Goal: Task Accomplishment & Management: Complete application form

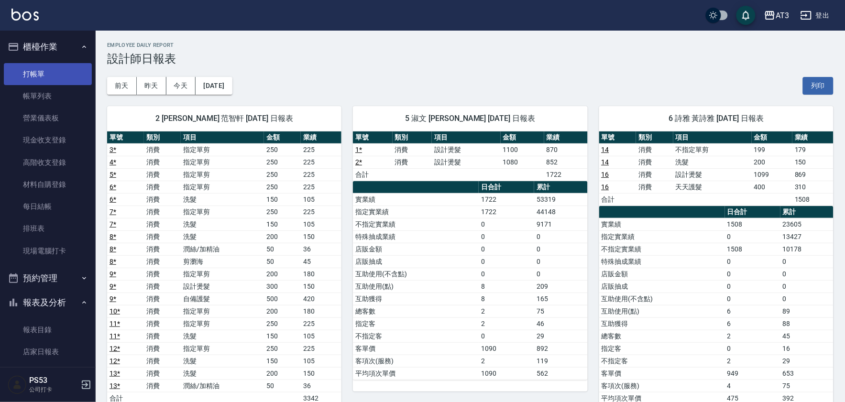
click at [51, 72] on link "打帳單" at bounding box center [48, 74] width 88 height 22
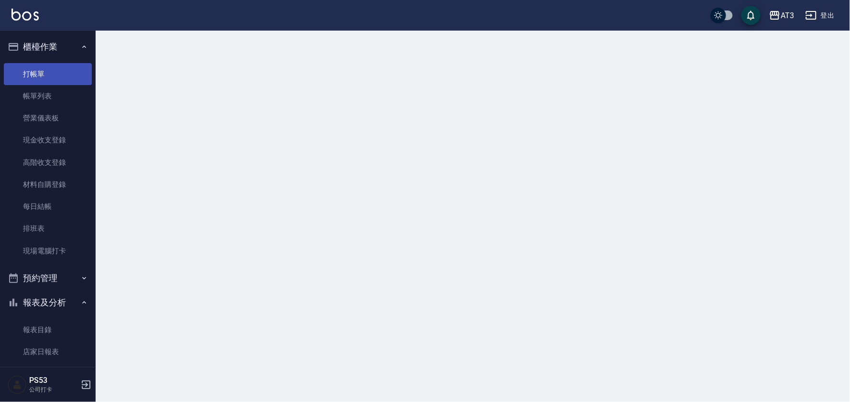
click at [51, 72] on link "打帳單" at bounding box center [48, 74] width 88 height 22
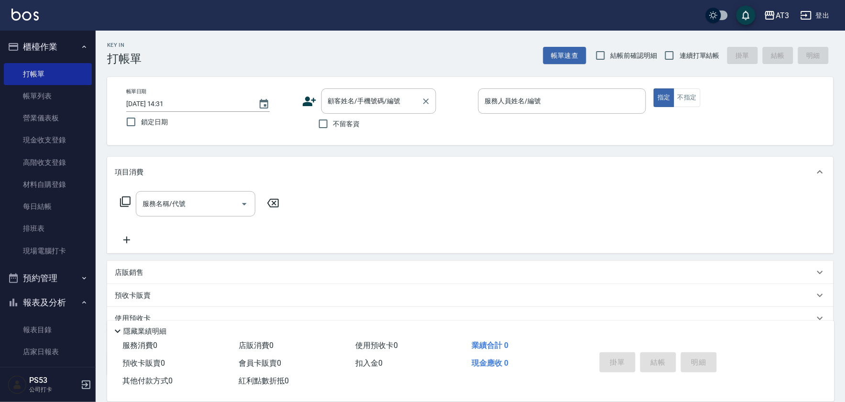
click at [361, 101] on div "顧客姓名/手機號碼/編號 顧客姓名/手機號碼/編號" at bounding box center [379, 101] width 115 height 25
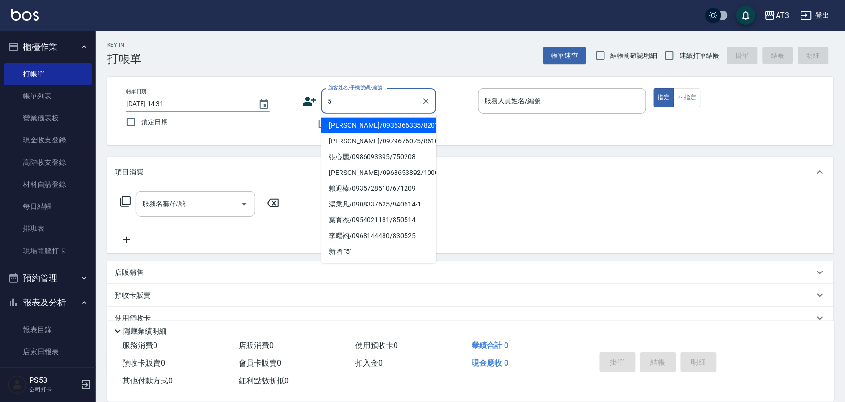
type input "5"
type input "[PERSON_NAME]/0936366335/820103"
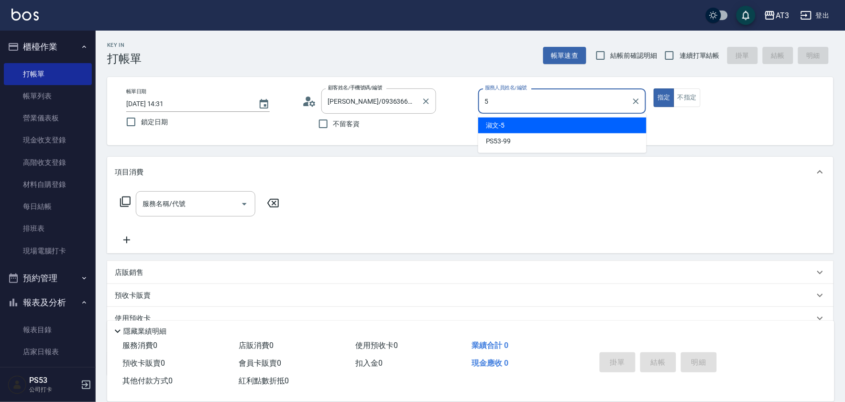
type input "淑文-5"
type button "true"
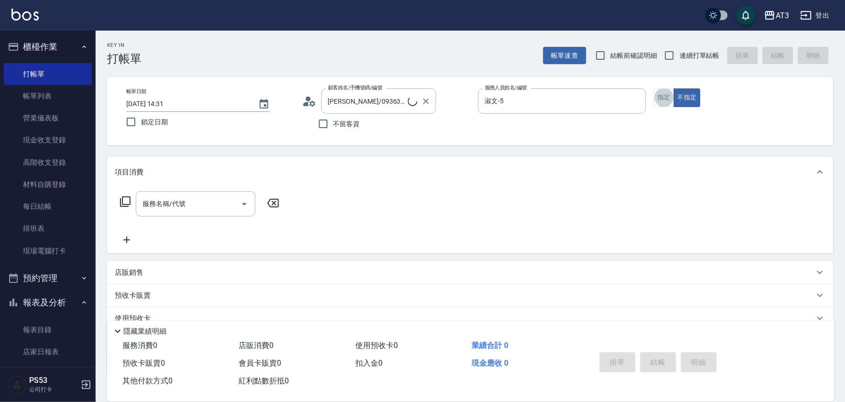
type input "5/0902352118/5"
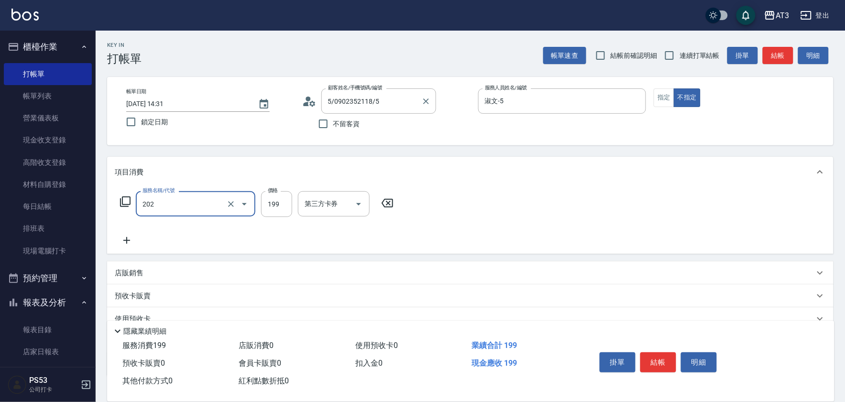
type input "不指定單剪(202)"
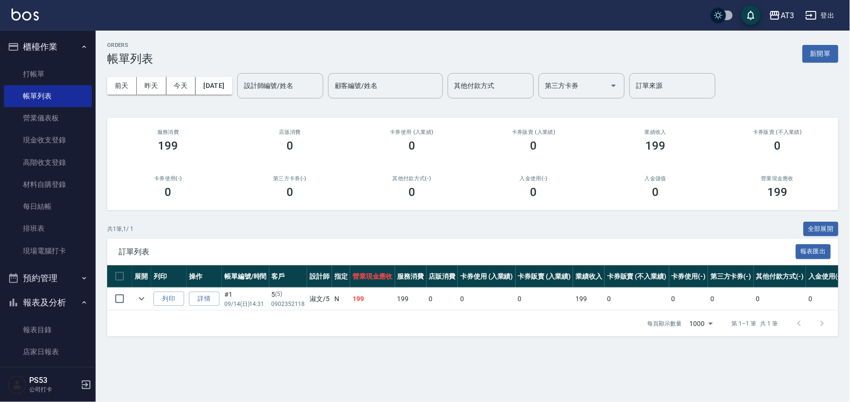
click at [42, 59] on ul "打帳單 帳單列表 營業儀表板 現金收支登錄 高階收支登錄 材料自購登錄 每日結帳 排班表 現場電腦打卡" at bounding box center [48, 162] width 88 height 207
click at [44, 61] on ul "打帳單 帳單列表 營業儀表板 現金收支登錄 高階收支登錄 材料自購登錄 每日結帳 排班表 現場電腦打卡" at bounding box center [48, 162] width 88 height 207
click at [44, 65] on link "打帳單" at bounding box center [48, 74] width 88 height 22
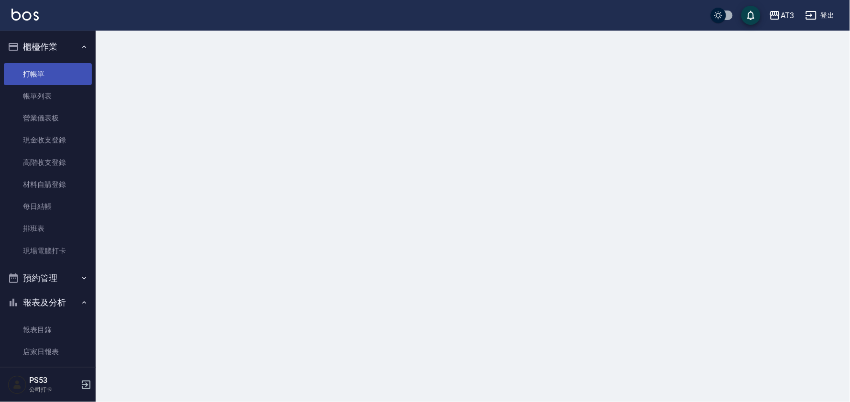
click at [44, 70] on link "打帳單" at bounding box center [48, 74] width 88 height 22
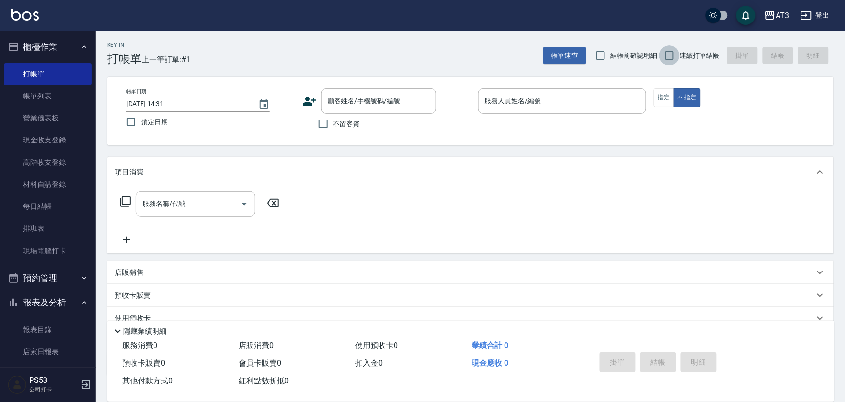
click at [666, 59] on input "連續打單結帳" at bounding box center [670, 55] width 20 height 20
checkbox input "true"
click at [314, 108] on div "顧客姓名/手機號碼/編號 顧客姓名/手機號碼/編號" at bounding box center [386, 101] width 168 height 25
click at [307, 108] on div "顧客姓名/手機號碼/編號 顧客姓名/手機號碼/編號" at bounding box center [386, 101] width 168 height 25
click at [305, 106] on icon at bounding box center [309, 102] width 13 height 10
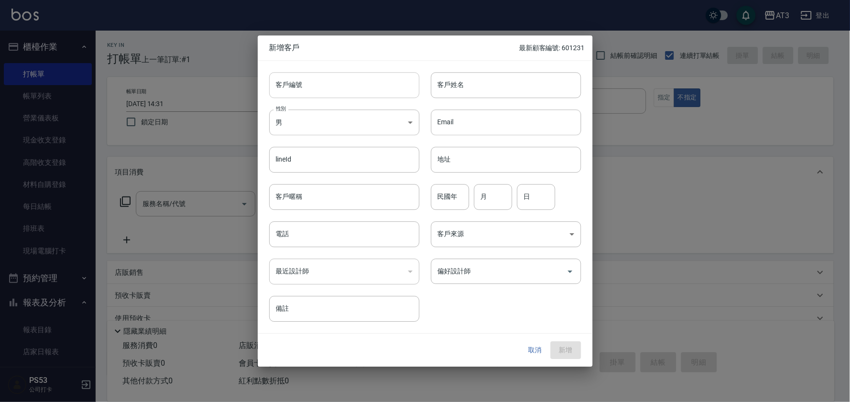
click at [379, 86] on input "客戶編號" at bounding box center [344, 85] width 150 height 26
type input "970309"
type input "5"
type input "張書瑜"
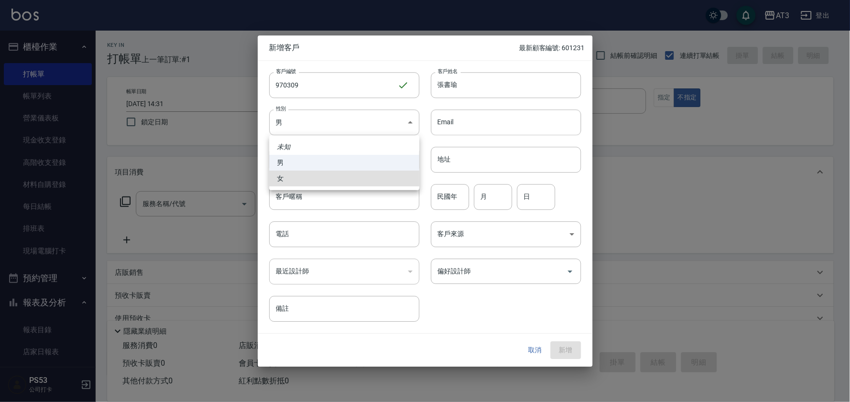
type input "[DEMOGRAPHIC_DATA]"
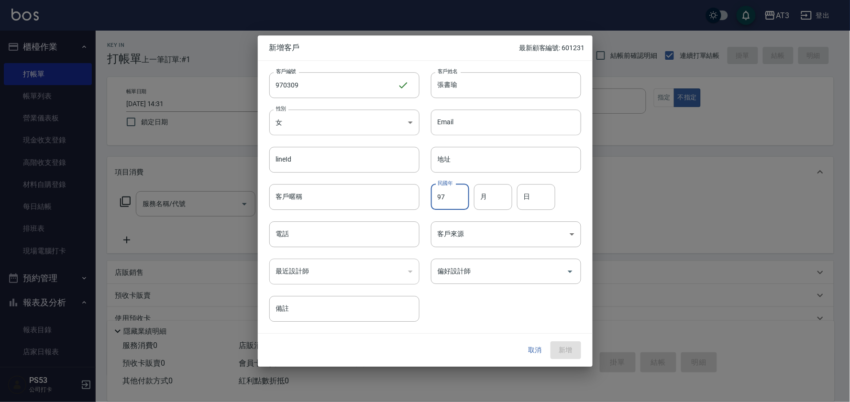
type input "97"
type input "3"
type input "9"
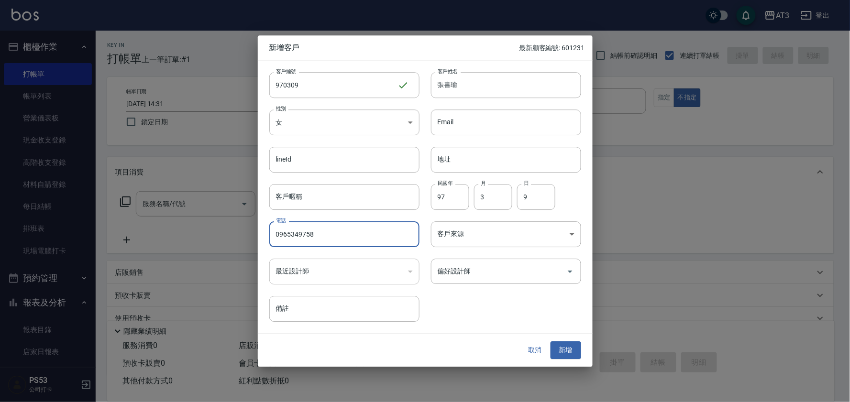
type input "0965349758"
click at [551, 342] on button "新增" at bounding box center [566, 351] width 31 height 18
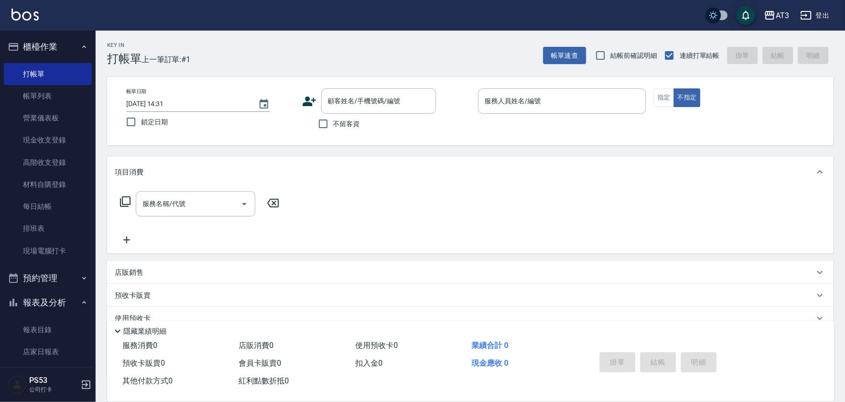
click at [305, 99] on icon at bounding box center [309, 101] width 14 height 14
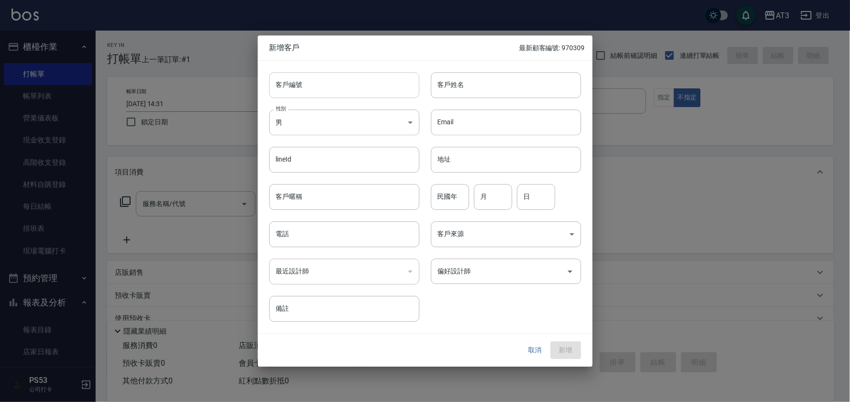
click at [345, 75] on input "客戶編號" at bounding box center [344, 85] width 150 height 26
type input "750112"
type input "黃傑隆"
type input "75"
type input "1"
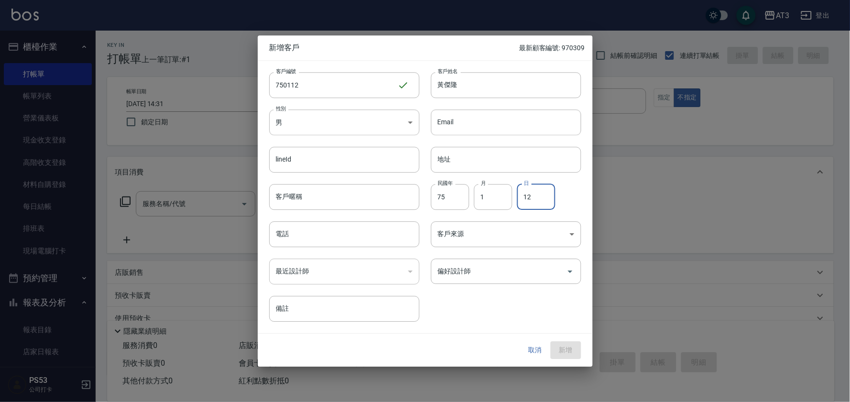
type input "12"
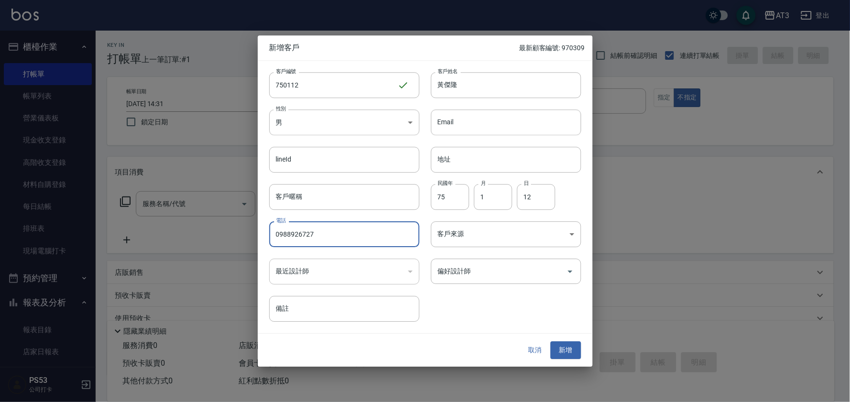
type input "0988926727"
click at [551, 342] on button "新增" at bounding box center [566, 351] width 31 height 18
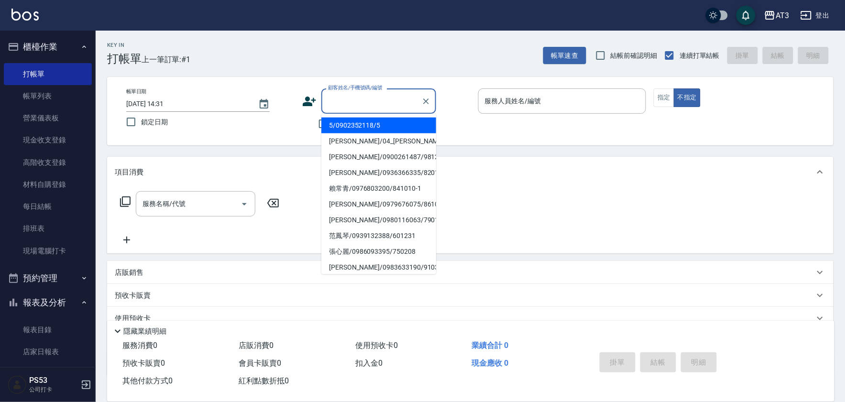
click at [338, 100] on input "顧客姓名/手機號碼/編號" at bounding box center [372, 101] width 92 height 17
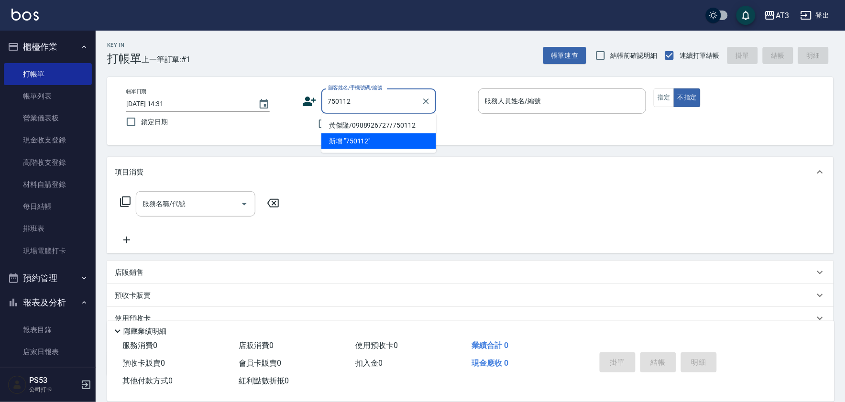
type input "黃傑隆/0988926727/750112"
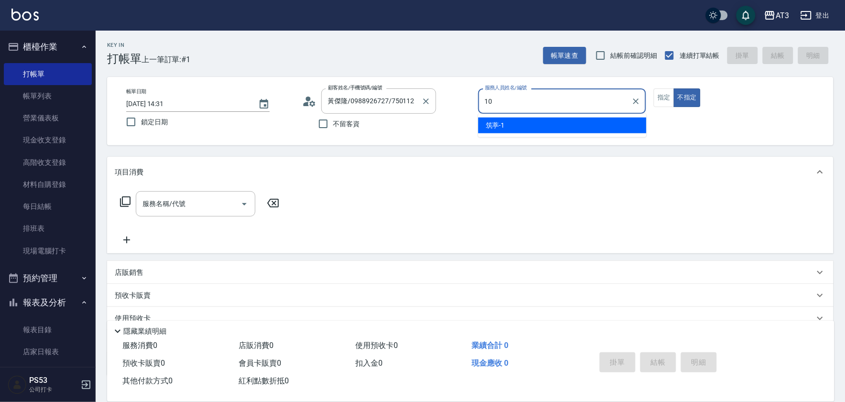
type input "菲比-10"
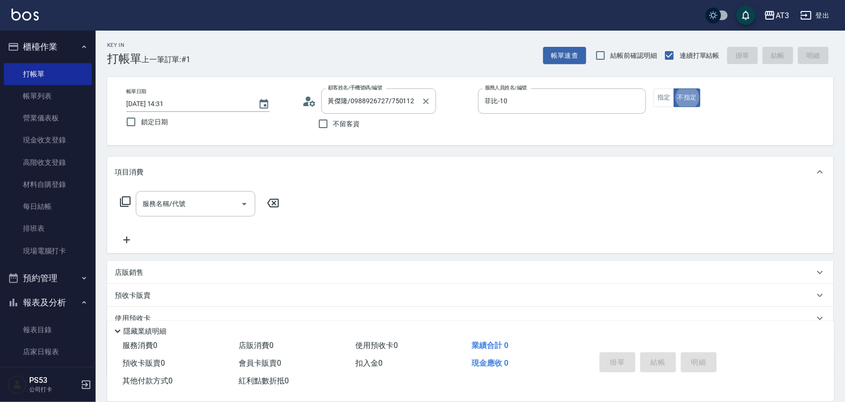
type button "false"
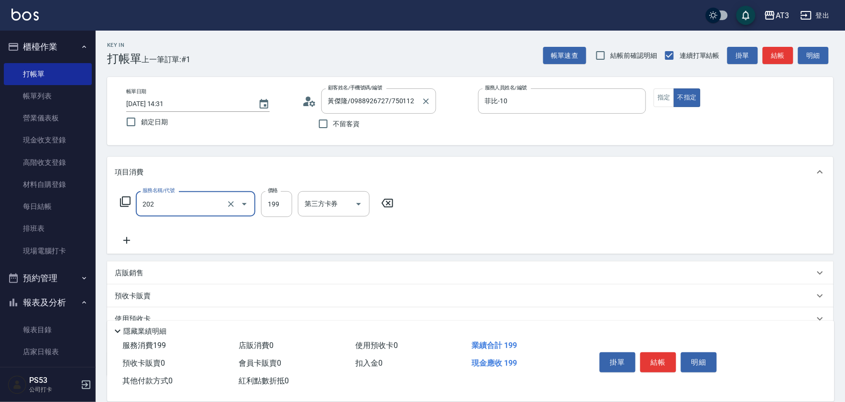
type input "不指定單剪(202)"
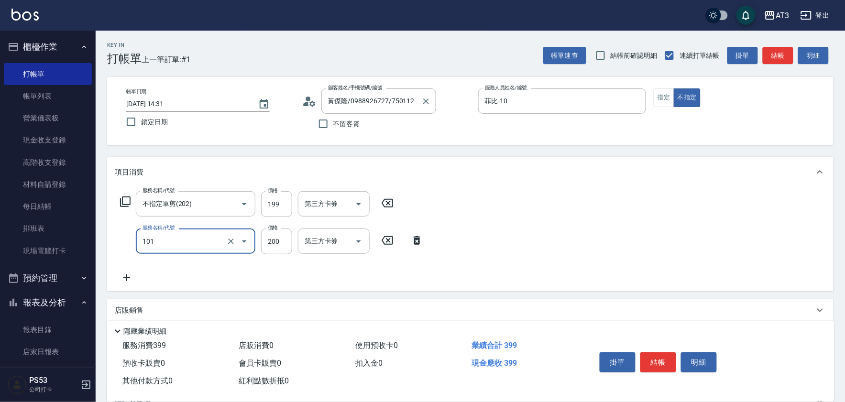
type input "洗髮(101)"
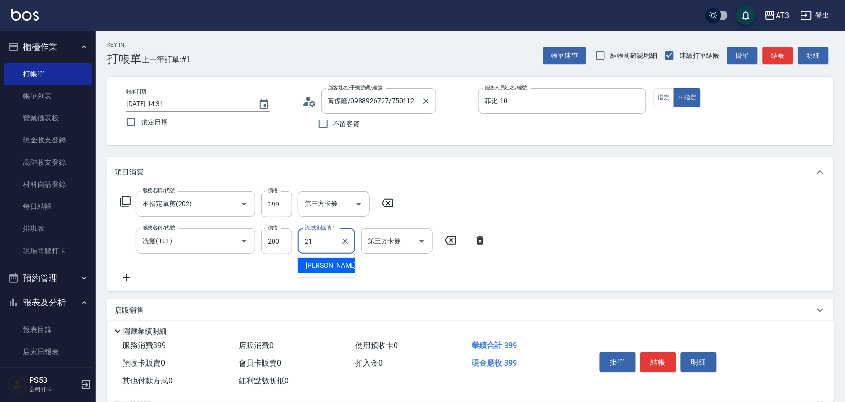
type input "[PERSON_NAME]-21"
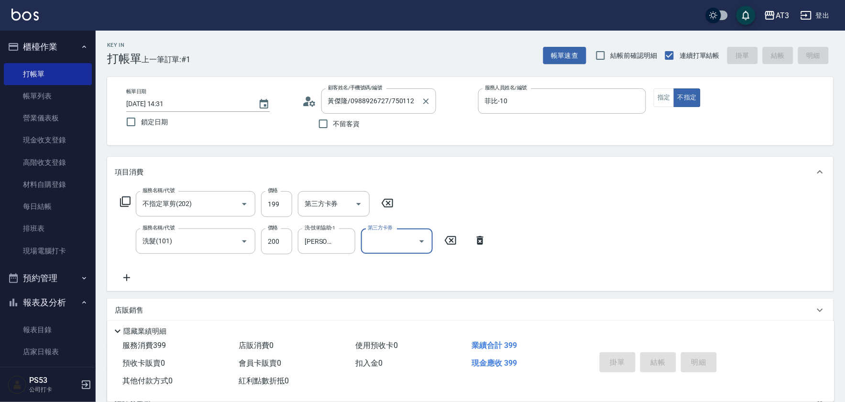
type input "[DATE] 14:39"
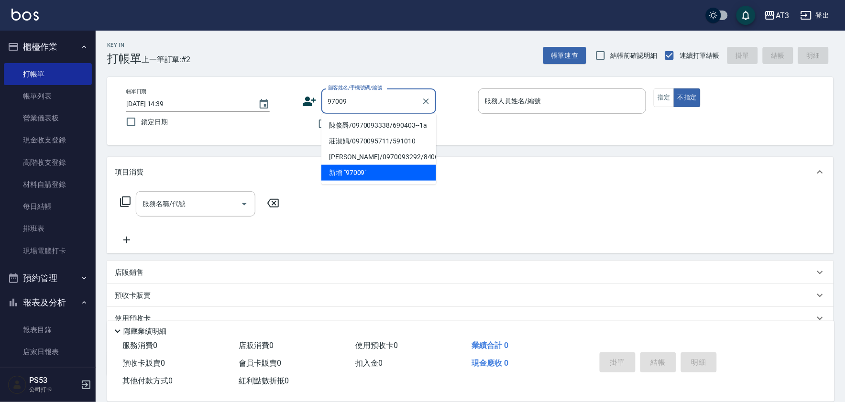
type input "陳俊爵/0970093338/690403--1a"
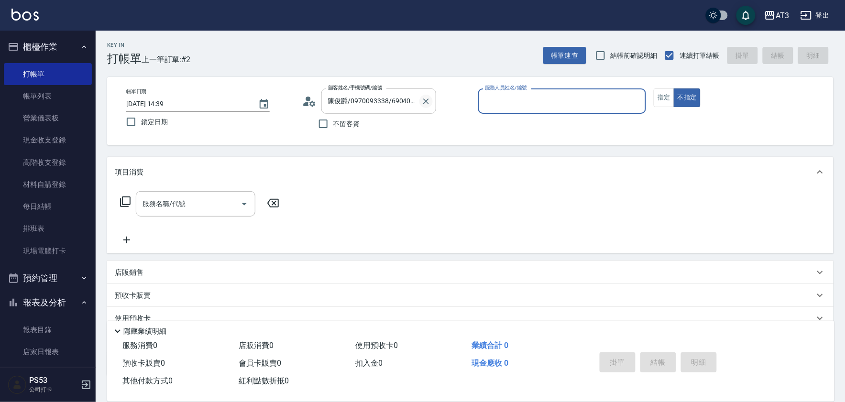
click at [423, 101] on icon "Clear" at bounding box center [427, 102] width 10 height 10
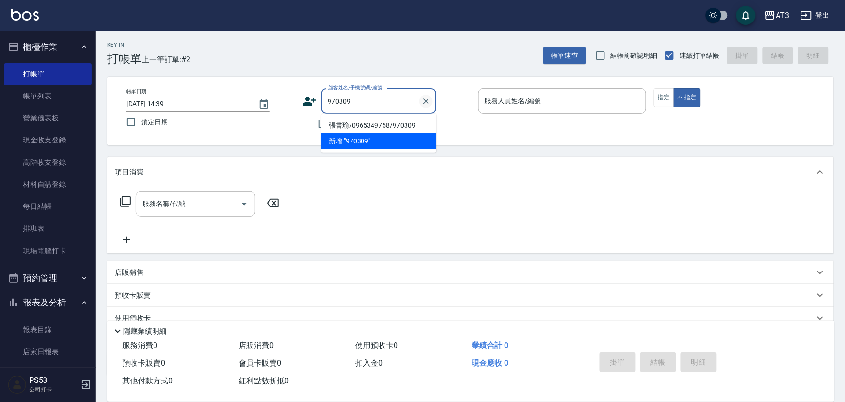
type input "張書瑜/0965349758/970309"
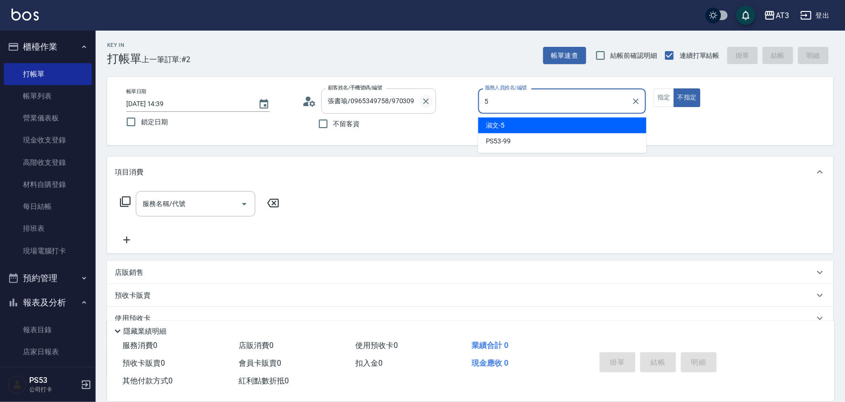
type input "淑文-5"
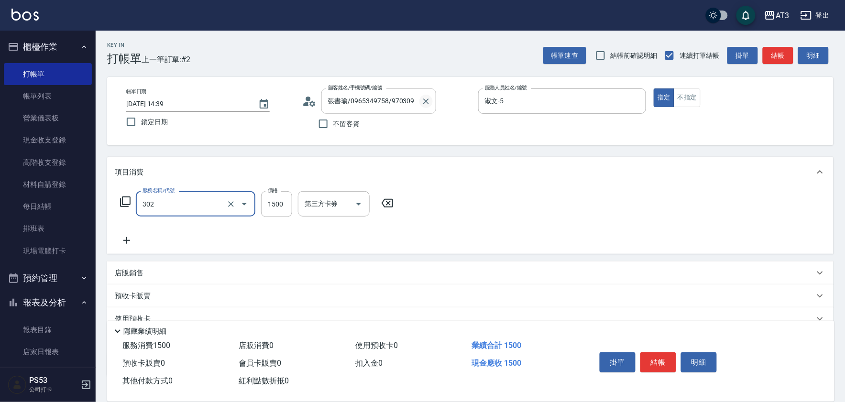
type input "設計燙髮(302)"
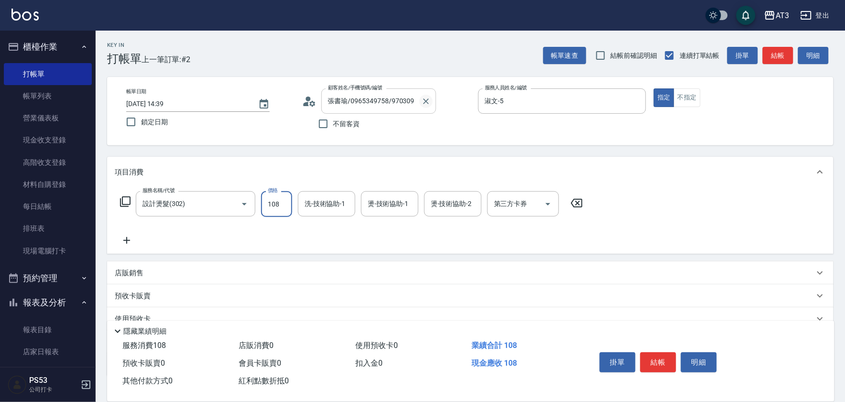
type input "1080"
type input "淑文-5"
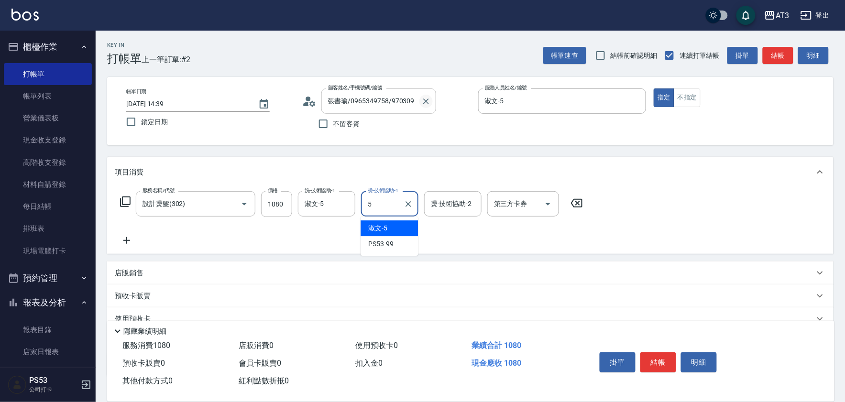
type input "淑文-5"
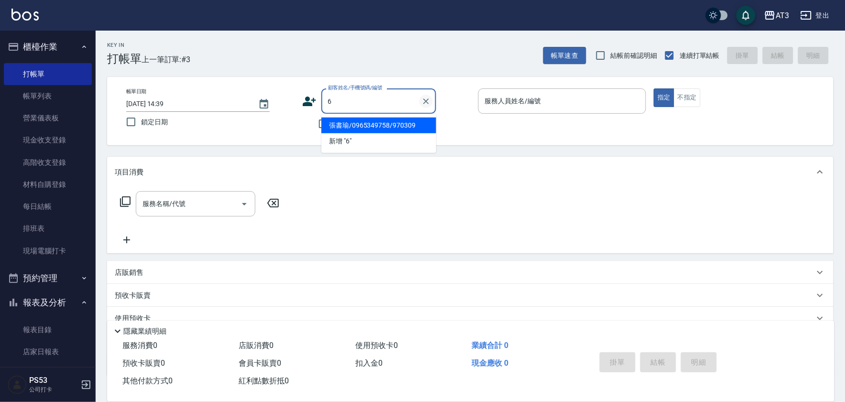
type input "張書瑜/0965349758/970309"
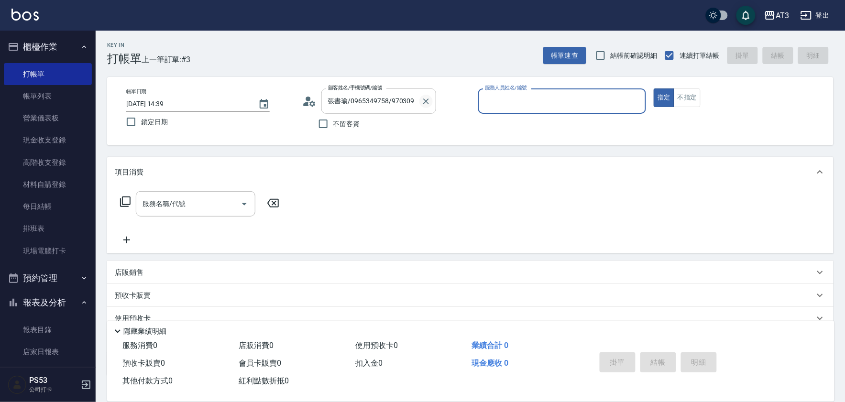
click at [654, 89] on button "指定" at bounding box center [664, 98] width 21 height 19
type button "true"
type input "6/30_辣椒/6"
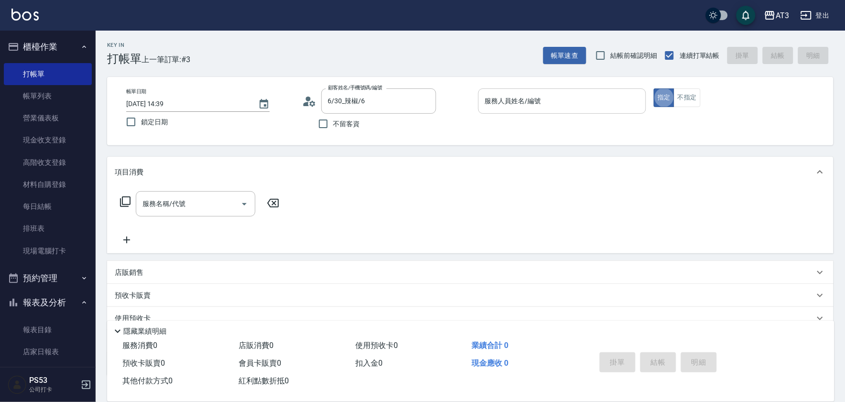
click at [591, 111] on div "服務人員姓名/編號" at bounding box center [562, 101] width 168 height 25
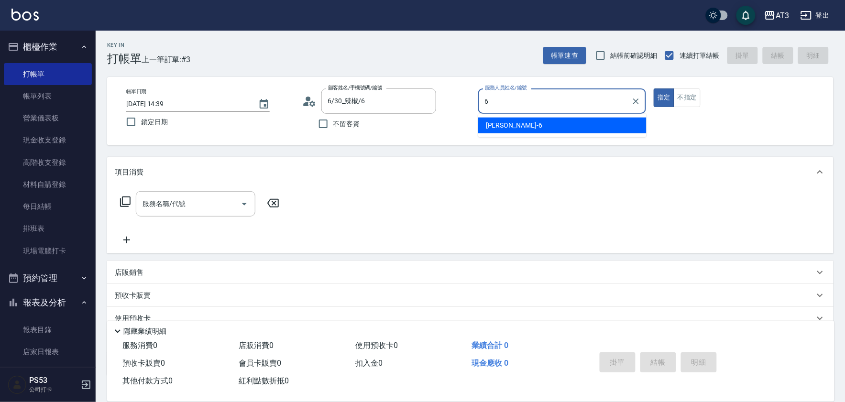
type input "詩雅-6"
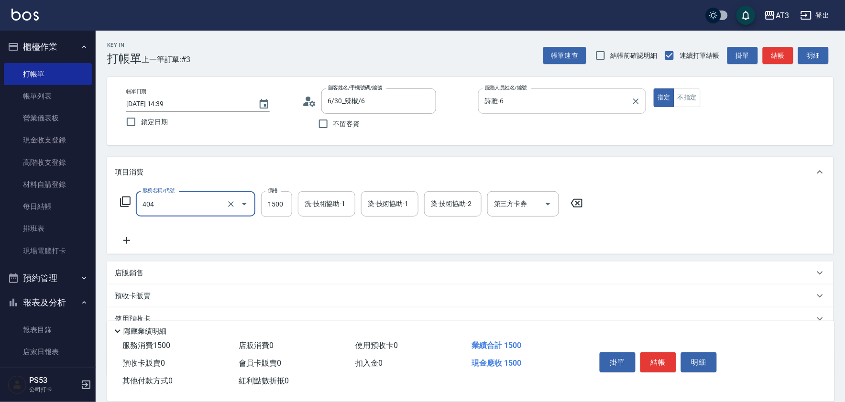
type input "設計染髮(404)"
type input "1299"
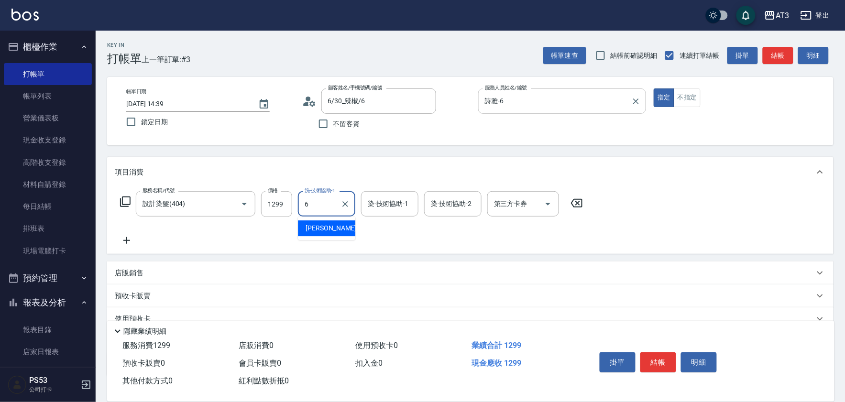
type input "詩雅-6"
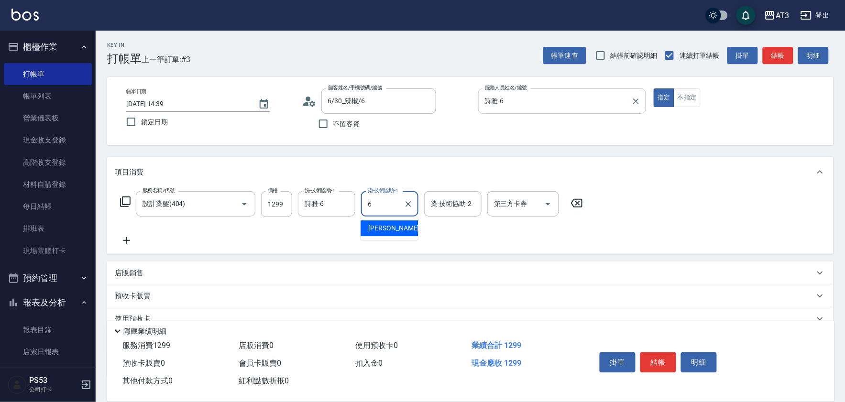
type input "詩雅-6"
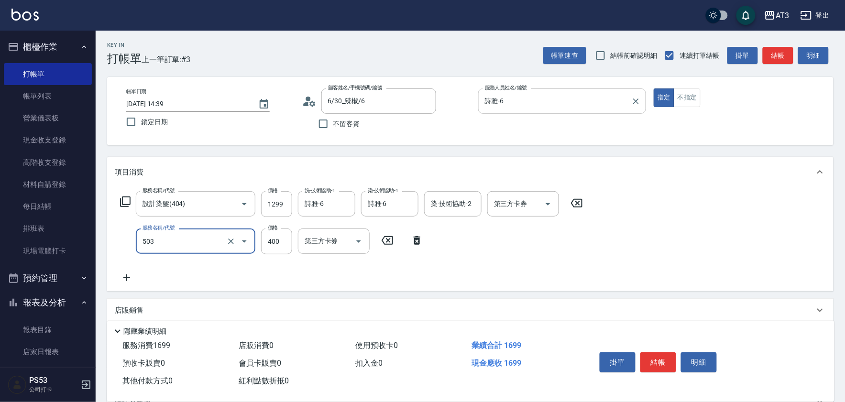
type input "天天護髮(503)"
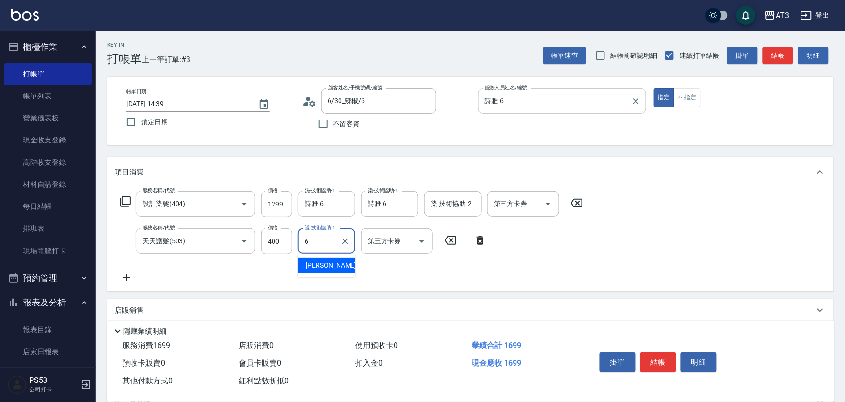
type input "詩雅-6"
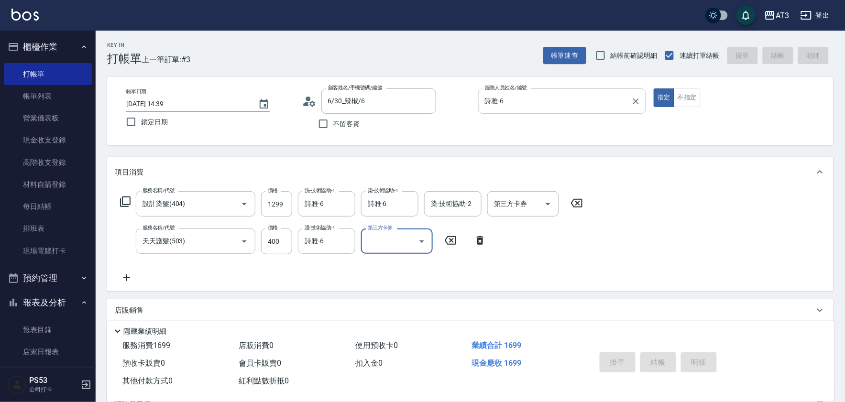
type input "[DATE] 14:40"
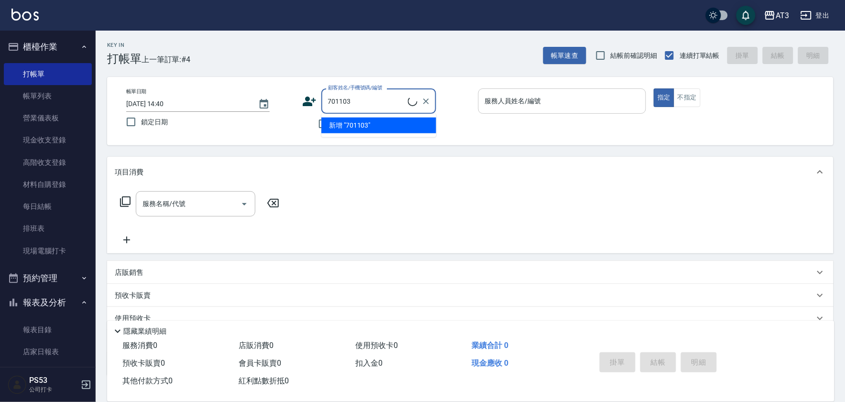
type input "林艾潔/0913173903/701103"
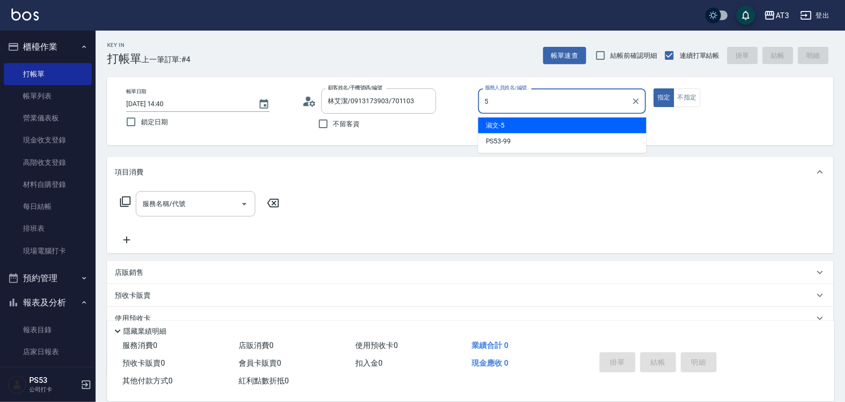
type input "淑文-5"
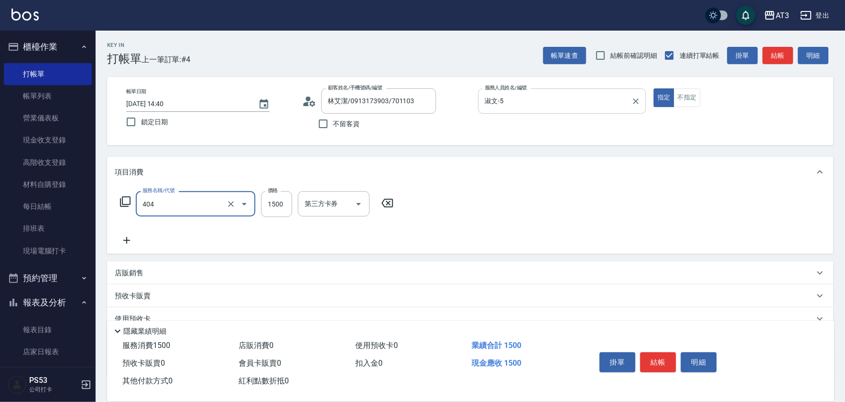
type input "設計染髮(404)"
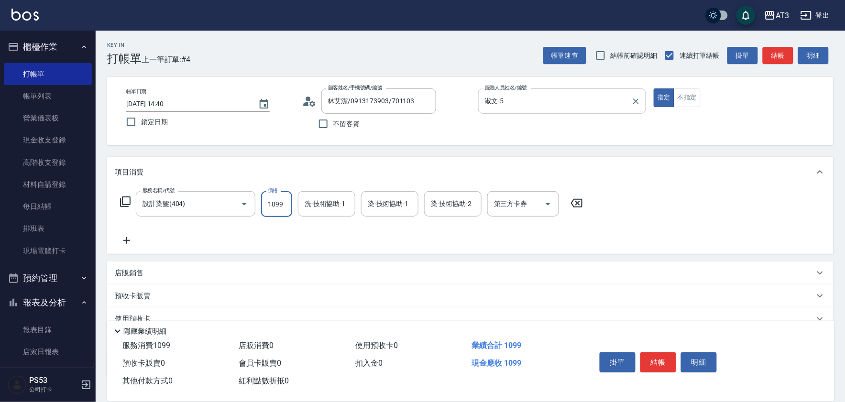
type input "1099"
type input "淑文-5"
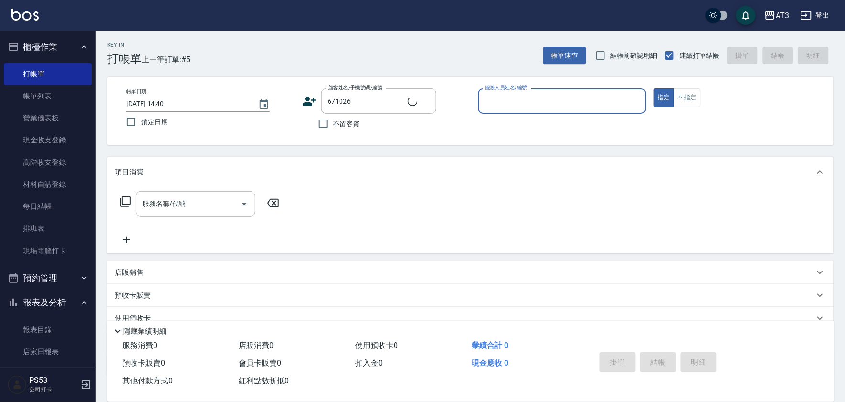
type input "黃筱琳/0912245208/671026"
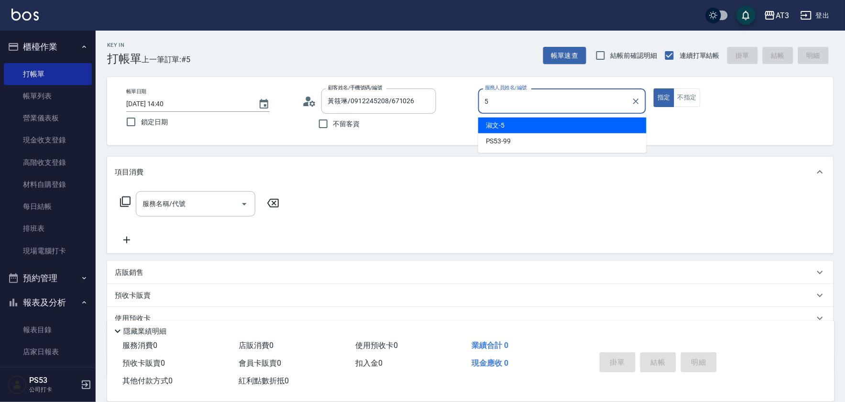
type input "淑文-5"
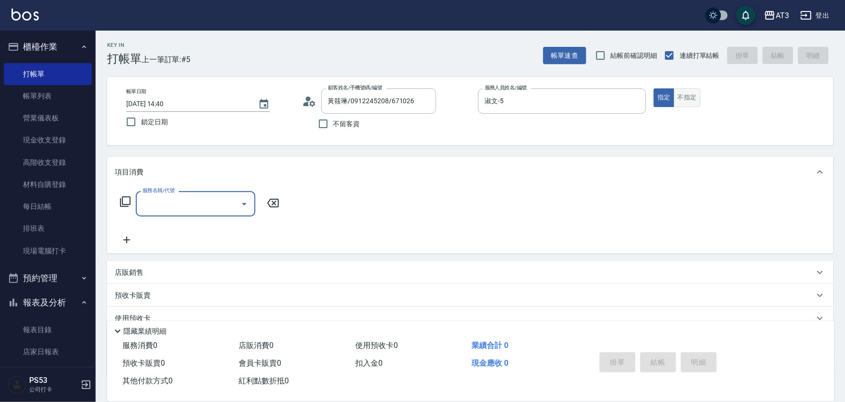
click at [684, 99] on button "不指定" at bounding box center [687, 98] width 27 height 19
click at [164, 205] on div "服務名稱/代號 服務名稱/代號" at bounding box center [196, 203] width 120 height 25
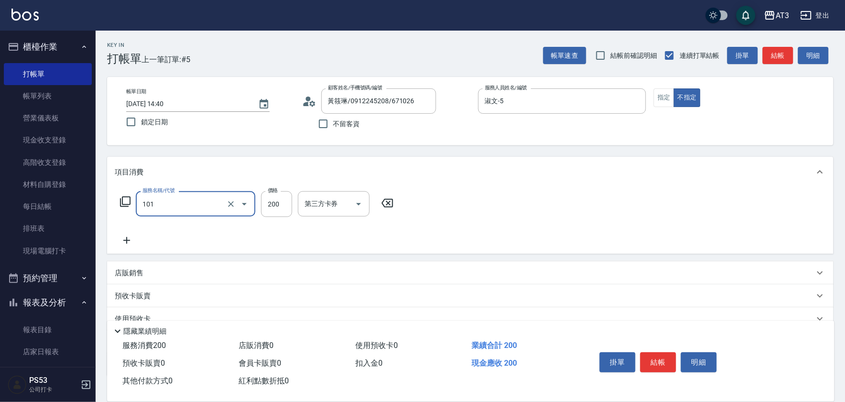
type input "洗髮(101)"
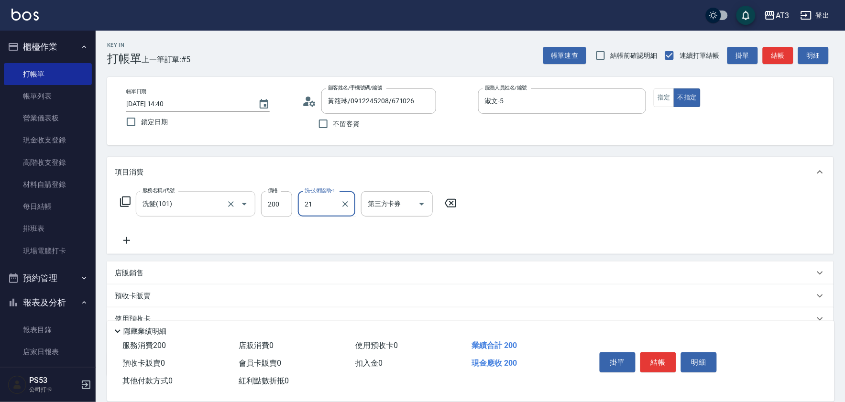
type input "[PERSON_NAME]-21"
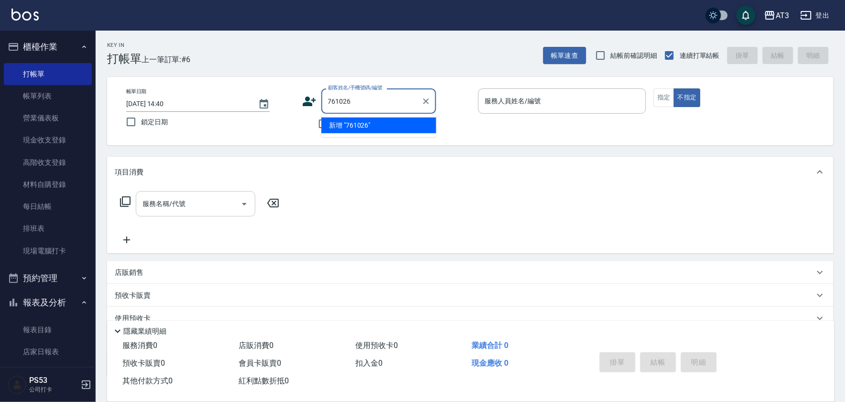
type input "761026"
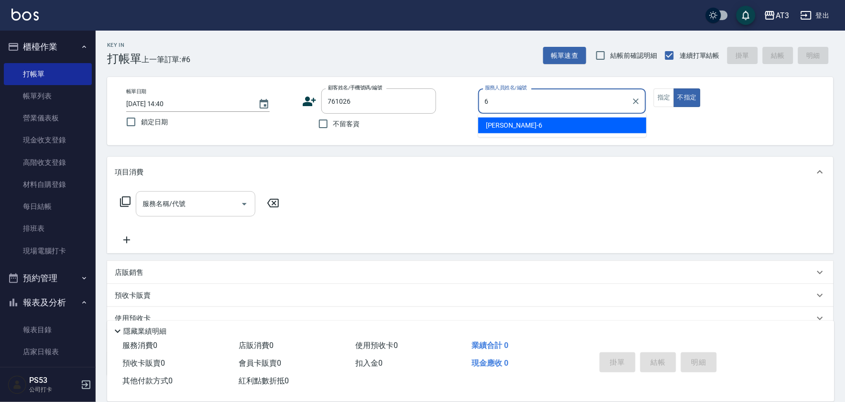
type input "詩雅-6"
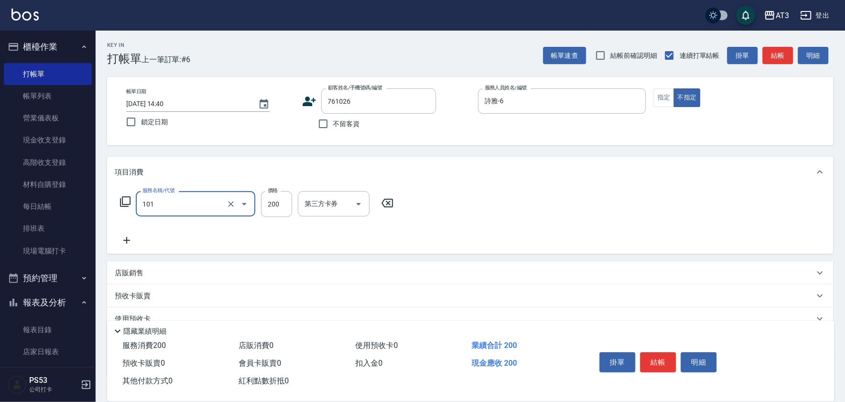
type input "洗髮(101)"
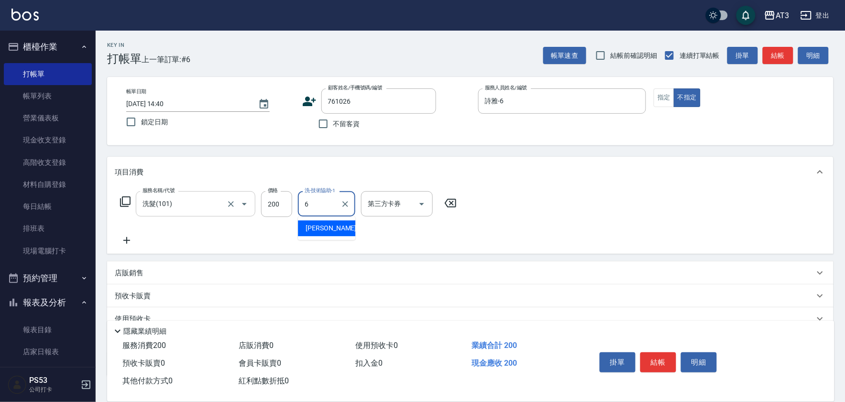
type input "詩雅-6"
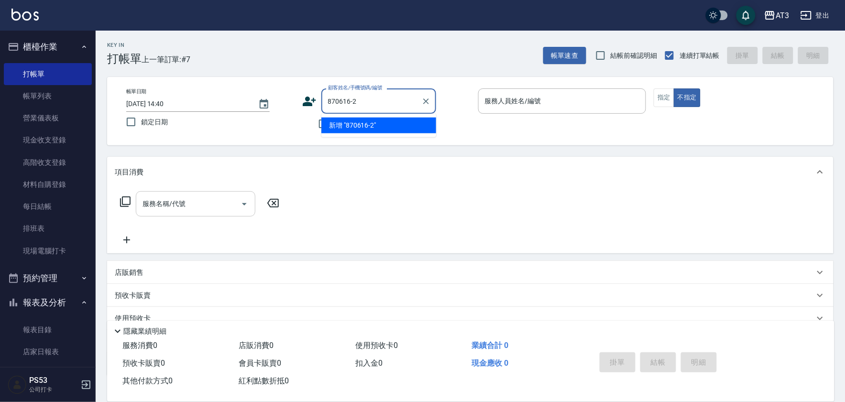
type input "870616-2"
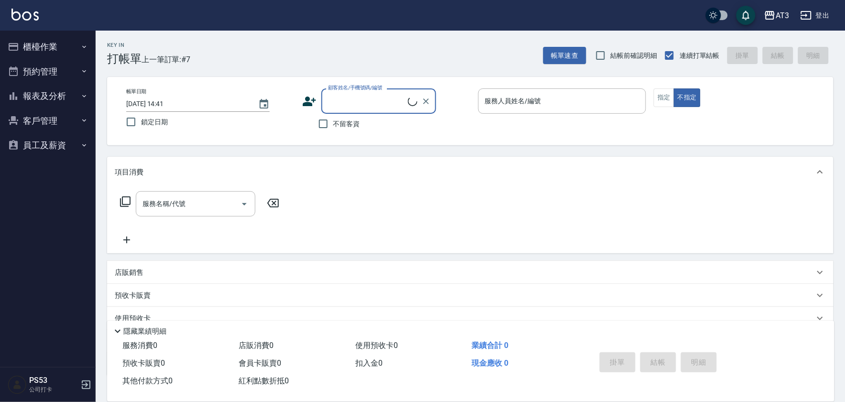
click at [343, 94] on input "顧客姓名/手機號碼/編號" at bounding box center [367, 101] width 82 height 17
type input "[PERSON_NAME]/0989235260/870616-2"
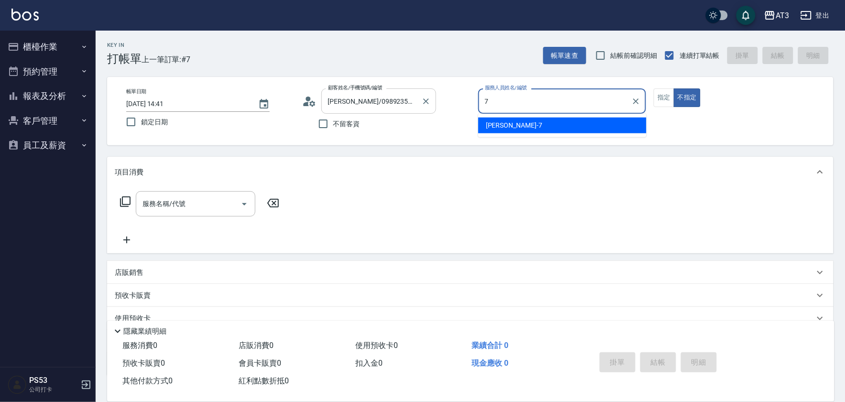
type input "子晴-7"
type button "false"
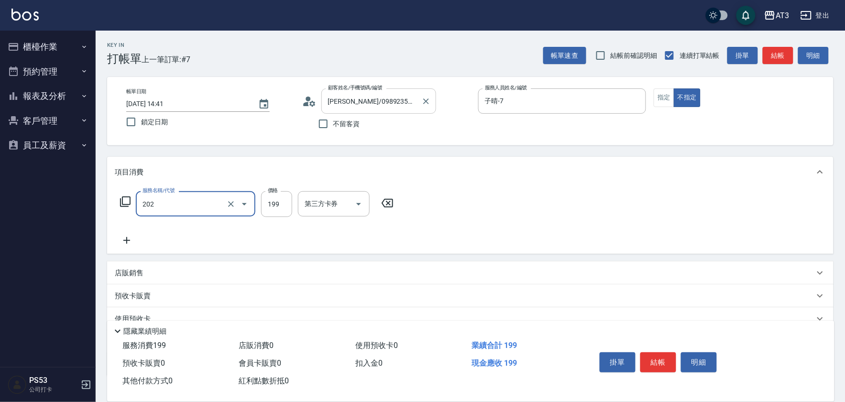
type input "不指定單剪(202)"
